Goal: Task Accomplishment & Management: Use online tool/utility

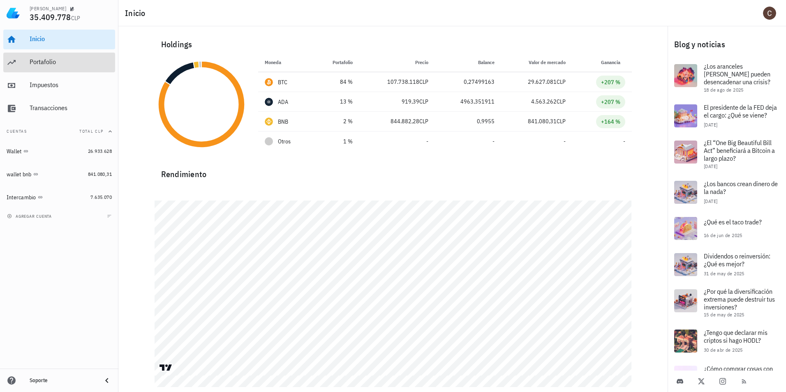
click at [97, 62] on div "Portafolio" at bounding box center [71, 62] width 82 height 8
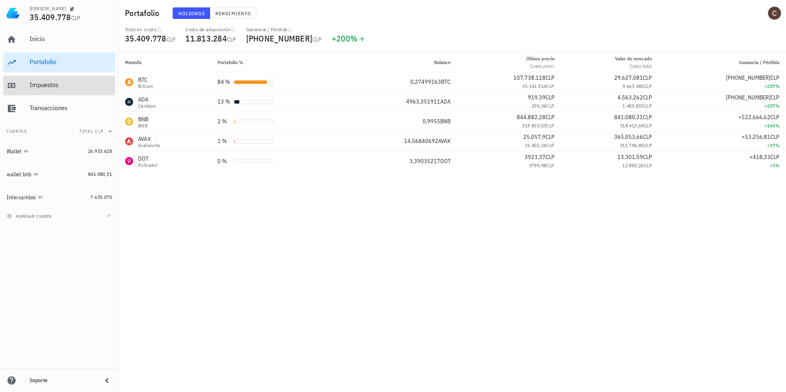
click at [48, 87] on div "Impuestos" at bounding box center [71, 85] width 82 height 8
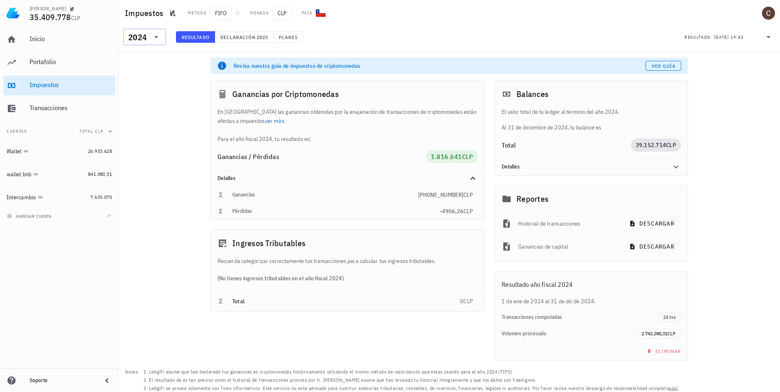
click at [155, 39] on icon at bounding box center [156, 37] width 10 height 10
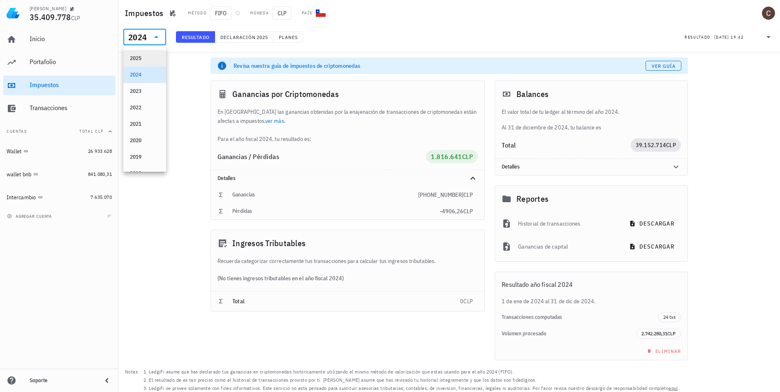
click at [148, 60] on div "2025" at bounding box center [145, 58] width 30 height 7
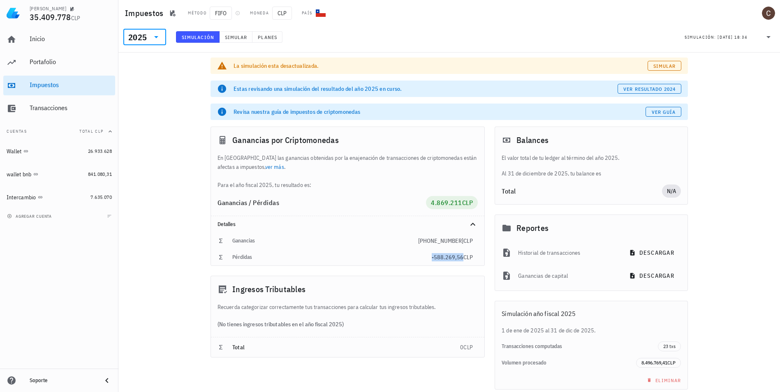
click at [439, 256] on span "-588.269,56" at bounding box center [448, 257] width 32 height 7
click at [237, 256] on div "Pérdidas" at bounding box center [331, 257] width 199 height 7
click at [189, 246] on div "La simulación esta desactualizada. Simular Estas revisando una simulación del r…" at bounding box center [449, 239] width 662 height 372
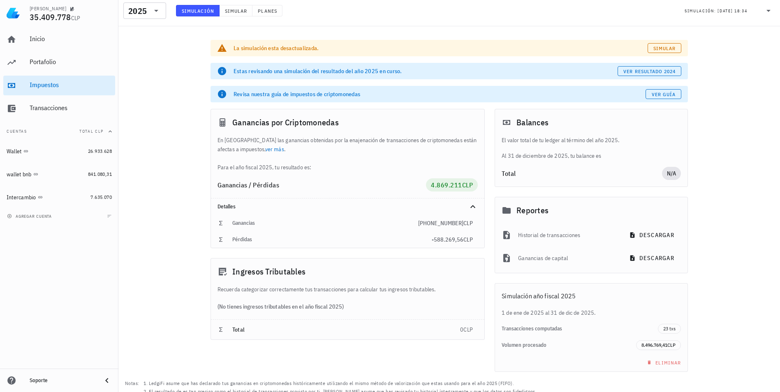
scroll to position [32, 0]
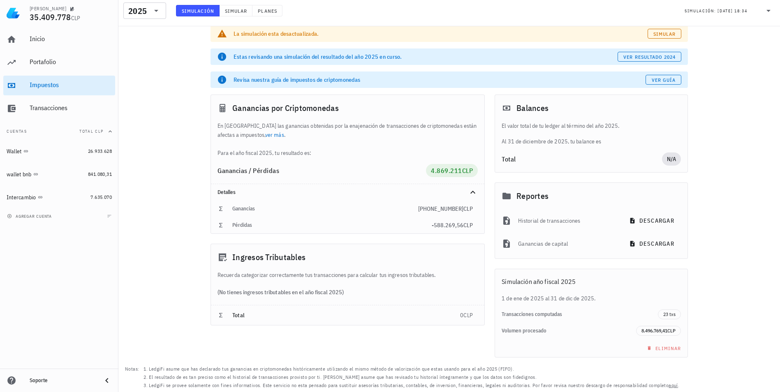
drag, startPoint x: 258, startPoint y: 275, endPoint x: 417, endPoint y: 274, distance: 159.2
click at [417, 274] on div "Recuerda categorizar correctamente tus transacciones para calcular tus ingresos…" at bounding box center [347, 275] width 273 height 9
click at [416, 274] on div "Recuerda categorizar correctamente tus transacciones para calcular tus ingresos…" at bounding box center [347, 275] width 273 height 9
click at [544, 241] on div "Ganancias de capital" at bounding box center [567, 244] width 99 height 18
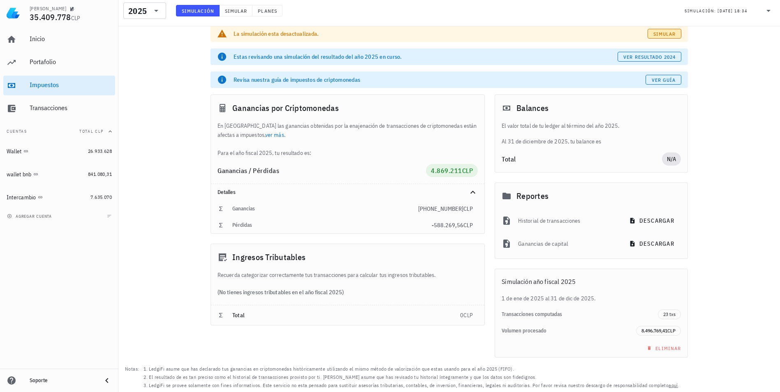
click at [671, 31] on span "Simular" at bounding box center [664, 34] width 23 height 6
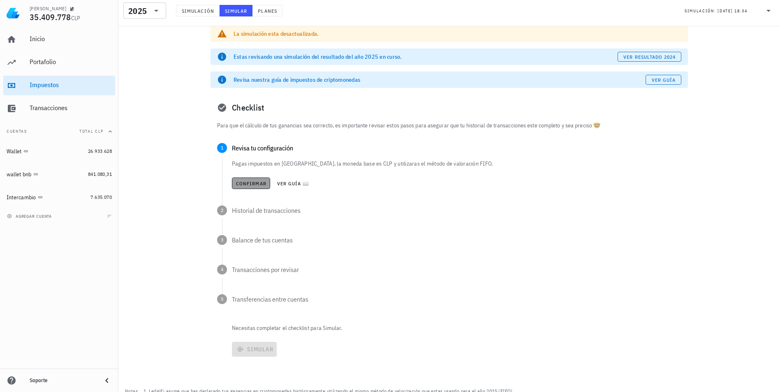
click at [251, 185] on span "Confirmar" at bounding box center [251, 184] width 31 height 6
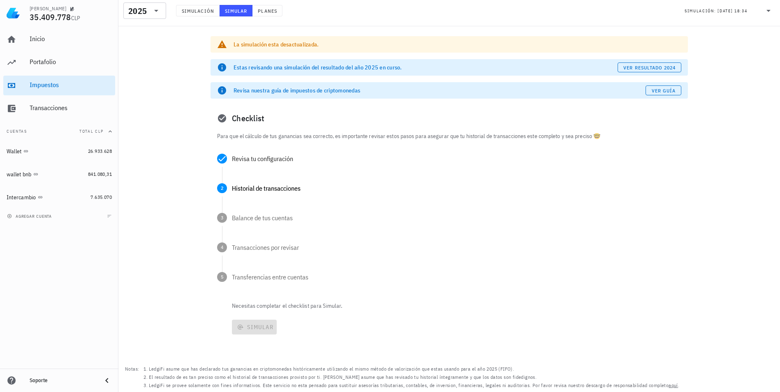
scroll to position [32, 0]
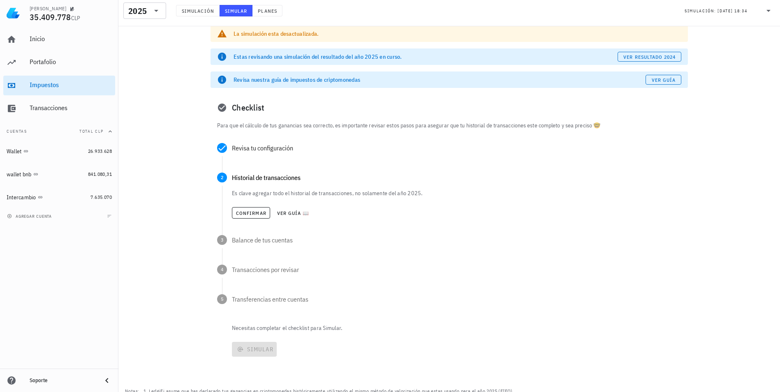
click at [250, 206] on div "Confirmar Ver guía 📖" at bounding box center [456, 213] width 449 height 18
click at [250, 211] on span "Confirmar" at bounding box center [251, 213] width 31 height 6
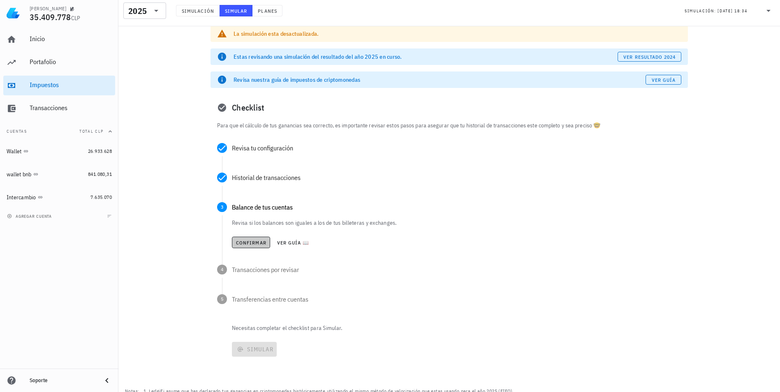
click at [251, 241] on span "Confirmar" at bounding box center [251, 243] width 31 height 6
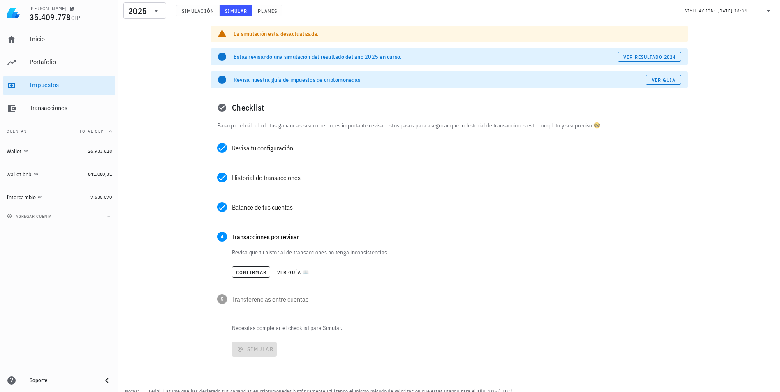
click at [252, 264] on div "Confirmar Ver guía 📖" at bounding box center [456, 272] width 449 height 18
click at [253, 269] on span "Confirmar" at bounding box center [251, 272] width 31 height 6
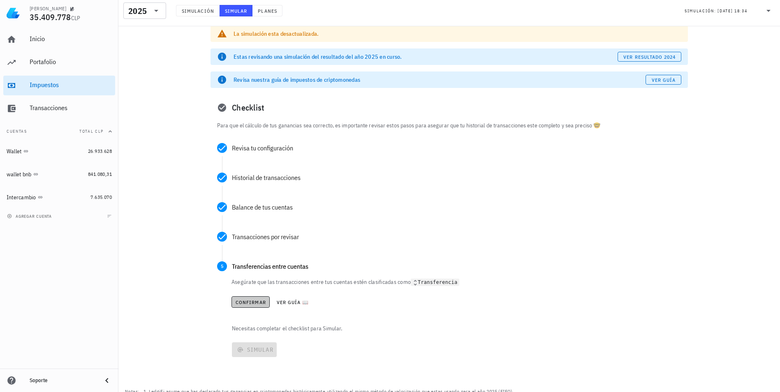
click at [255, 302] on span "Confirmar" at bounding box center [250, 302] width 31 height 6
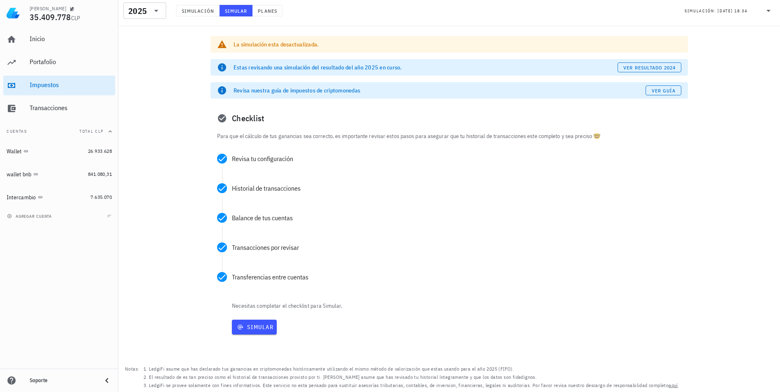
scroll to position [21, 0]
click at [259, 323] on button "Simular" at bounding box center [254, 327] width 45 height 15
